Goal: Task Accomplishment & Management: Manage account settings

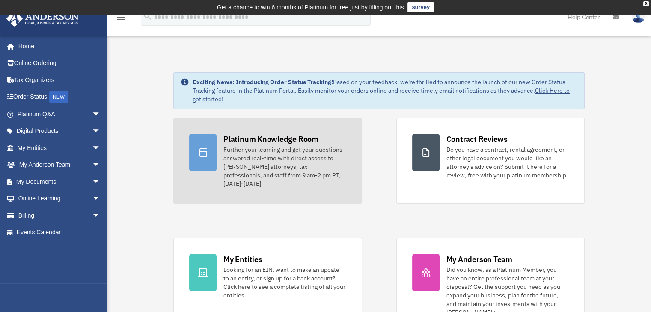
click at [275, 163] on div "Further your learning and get your questions answered real-time with direct acc…" at bounding box center [284, 166] width 122 height 43
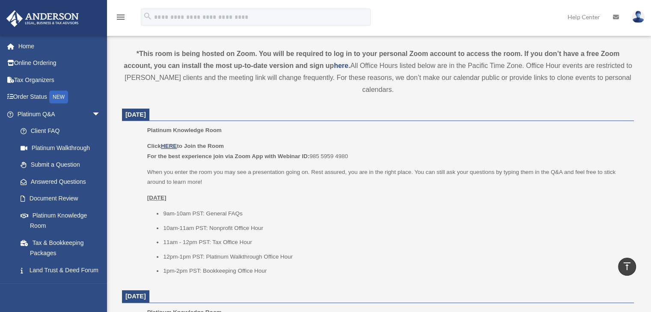
scroll to position [290, 0]
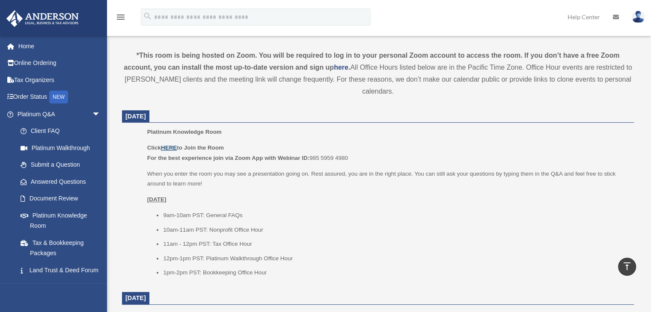
click at [167, 147] on u "HERE" at bounding box center [169, 148] width 16 height 6
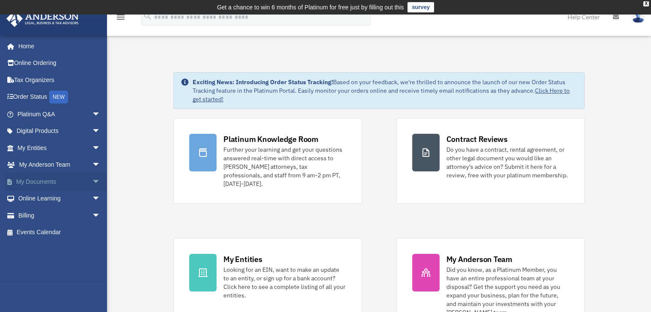
click at [33, 178] on link "My Documents arrow_drop_down" at bounding box center [59, 181] width 107 height 17
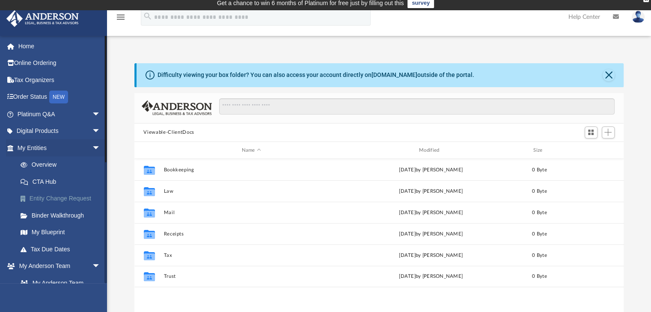
scroll to position [3, 0]
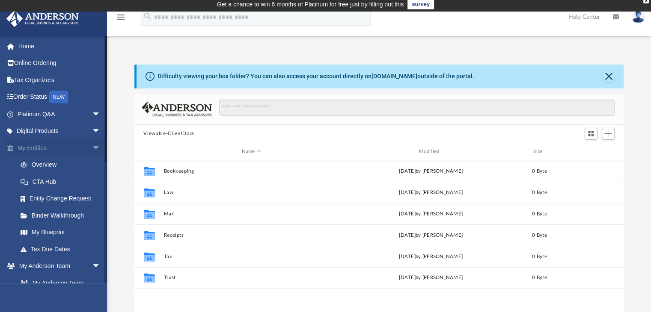
click at [71, 153] on link "My Entities arrow_drop_down" at bounding box center [59, 147] width 107 height 17
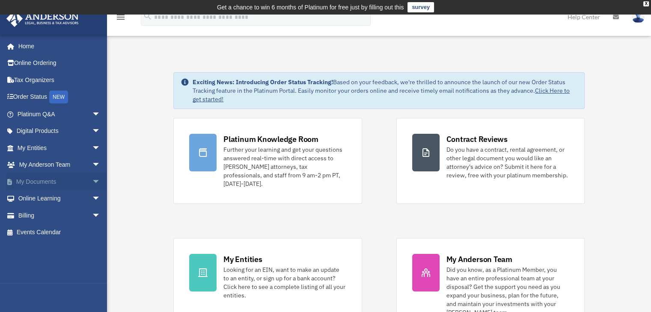
click at [92, 178] on span "arrow_drop_down" at bounding box center [100, 182] width 17 height 18
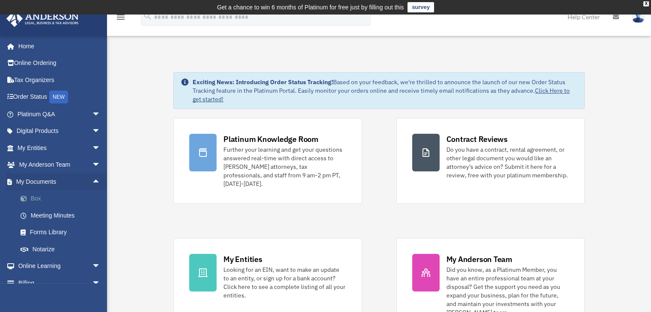
click at [36, 195] on link "Box" at bounding box center [62, 198] width 101 height 17
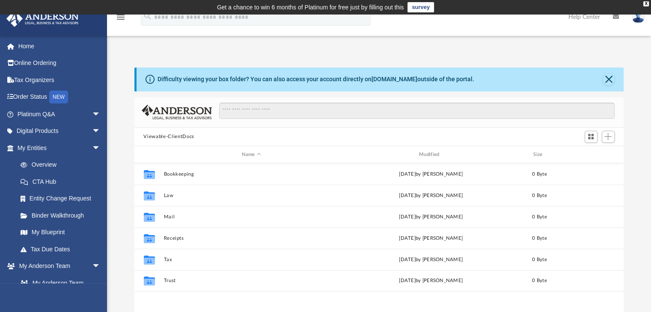
scroll to position [188, 482]
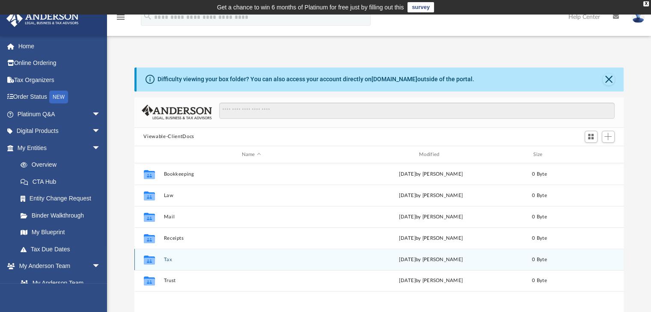
click at [165, 259] on button "Tax" at bounding box center [250, 260] width 175 height 6
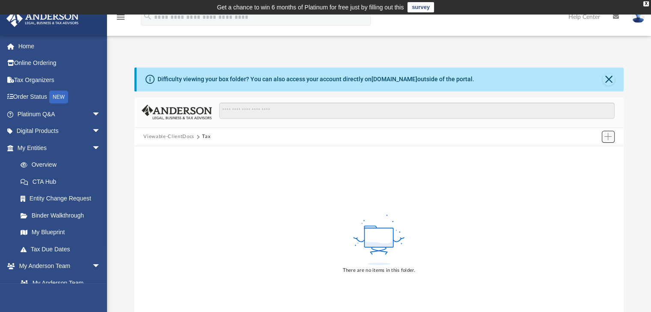
click at [607, 136] on span "Add" at bounding box center [607, 136] width 7 height 7
click at [592, 153] on li "Upload" at bounding box center [595, 153] width 27 height 9
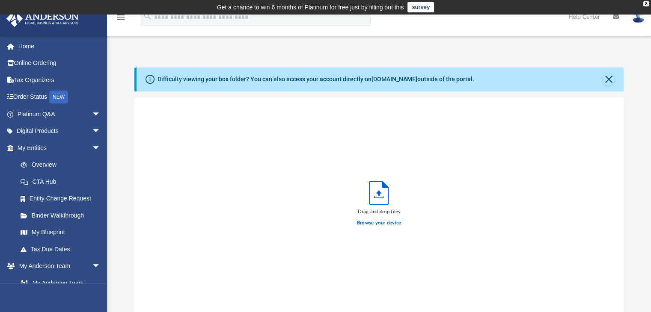
scroll to position [210, 482]
click at [377, 222] on label "Browse your device" at bounding box center [379, 223] width 44 height 8
click at [0, 0] on input "Browse your device" at bounding box center [0, 0] width 0 height 0
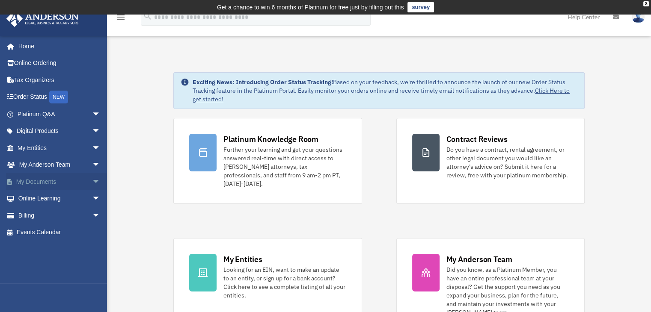
click at [92, 180] on span "arrow_drop_down" at bounding box center [100, 182] width 17 height 18
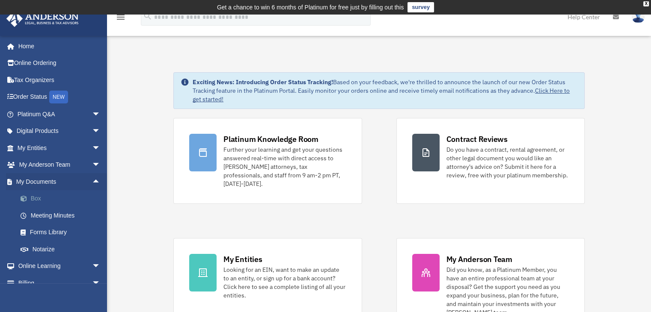
click at [37, 195] on link "Box" at bounding box center [62, 198] width 101 height 17
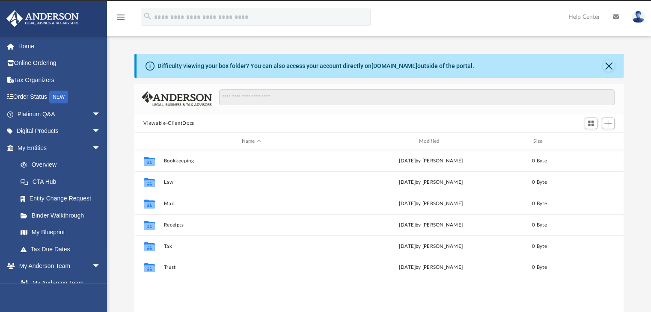
scroll to position [188, 482]
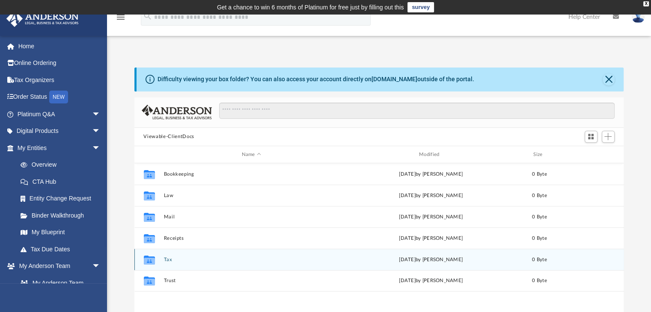
click at [153, 262] on icon "grid" at bounding box center [148, 261] width 11 height 7
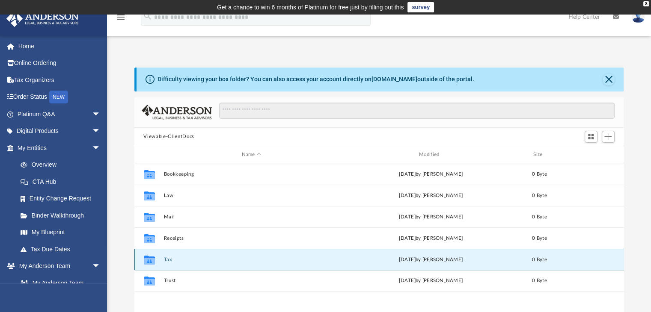
click at [168, 260] on button "Tax" at bounding box center [250, 260] width 175 height 6
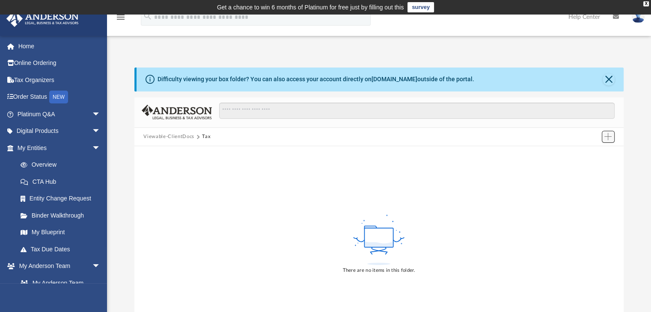
click at [608, 138] on span "Add" at bounding box center [607, 136] width 7 height 7
click at [593, 153] on li "Upload" at bounding box center [595, 153] width 27 height 9
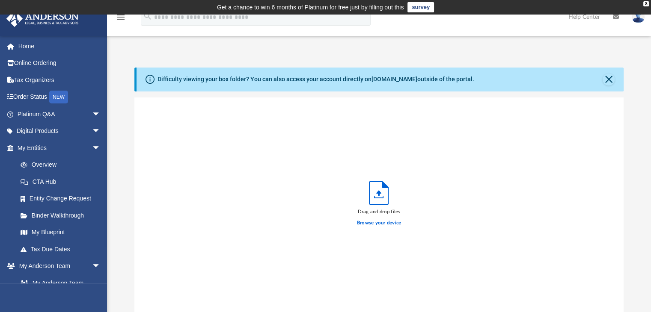
scroll to position [210, 482]
click at [22, 44] on link "Home" at bounding box center [59, 46] width 107 height 17
